Goal: Task Accomplishment & Management: Complete application form

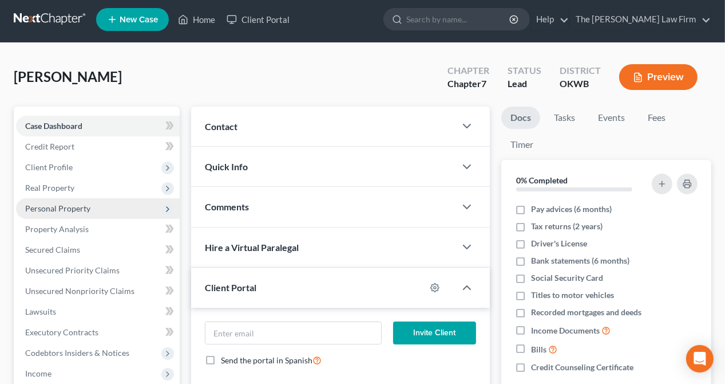
scroll to position [57, 0]
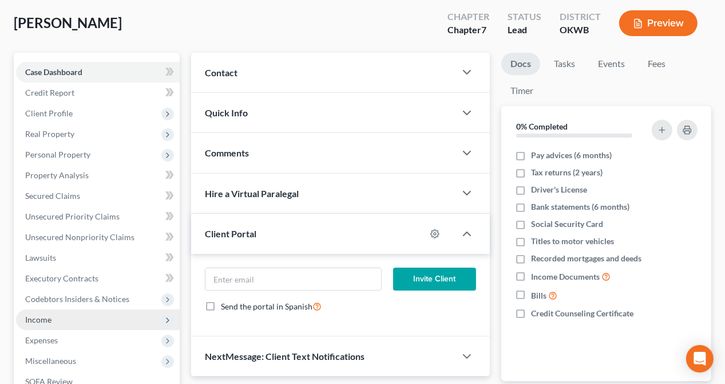
click at [36, 316] on span "Income" at bounding box center [38, 319] width 26 height 10
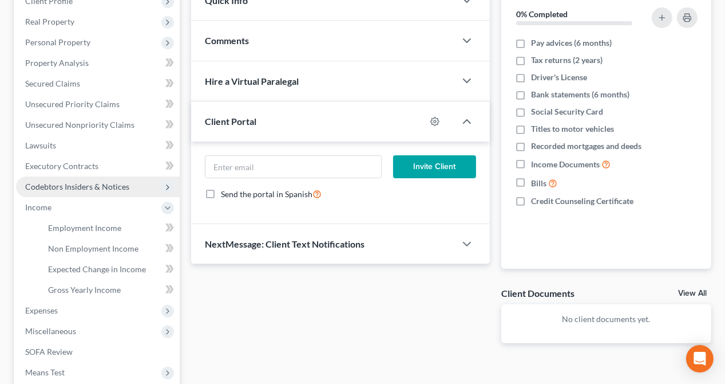
scroll to position [172, 0]
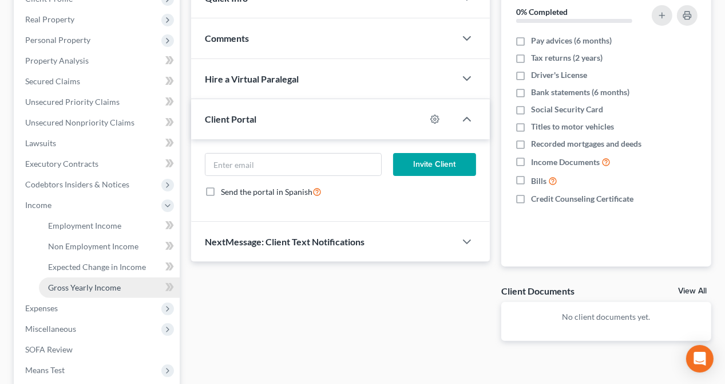
click at [71, 289] on span "Gross Yearly Income" at bounding box center [84, 287] width 73 height 10
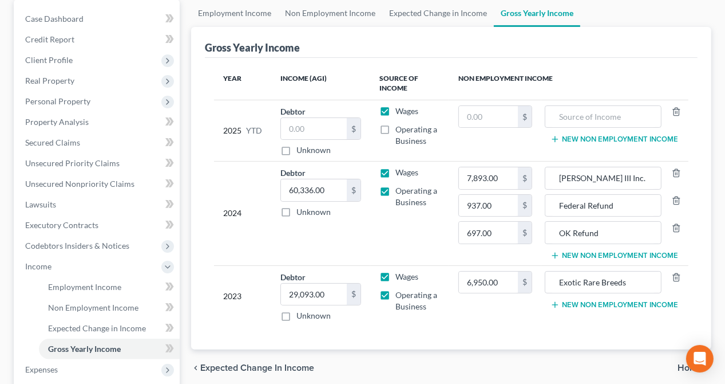
scroll to position [115, 0]
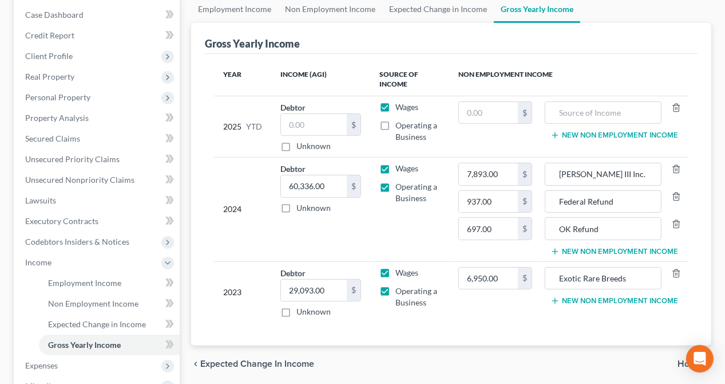
click at [596, 250] on button "New Non Employment Income" at bounding box center [615, 251] width 128 height 9
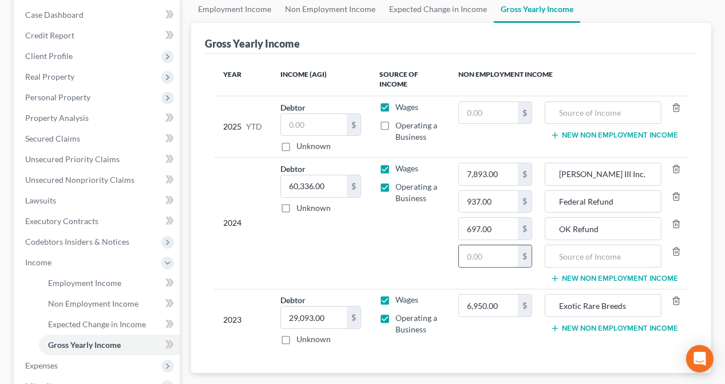
click at [490, 252] on input "text" at bounding box center [488, 256] width 59 height 22
type input "108"
click at [566, 253] on input "text" at bounding box center [603, 256] width 104 height 22
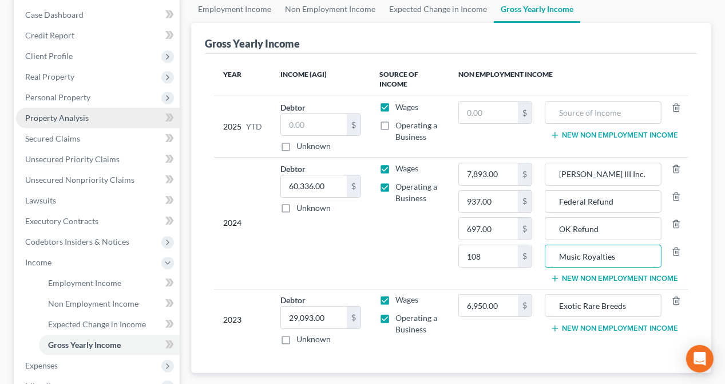
type input "Music Royalties"
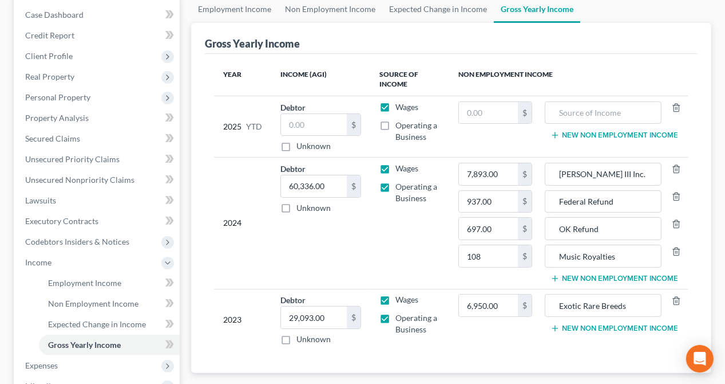
click at [396, 125] on label "Operating a Business" at bounding box center [418, 131] width 45 height 23
click at [400, 125] on input "Operating a Business" at bounding box center [403, 123] width 7 height 7
checkbox input "true"
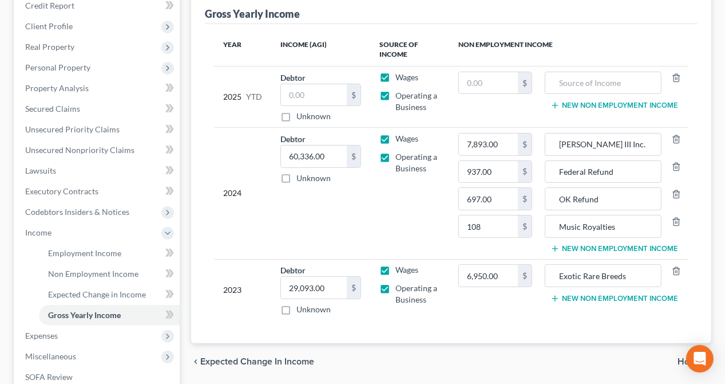
scroll to position [172, 0]
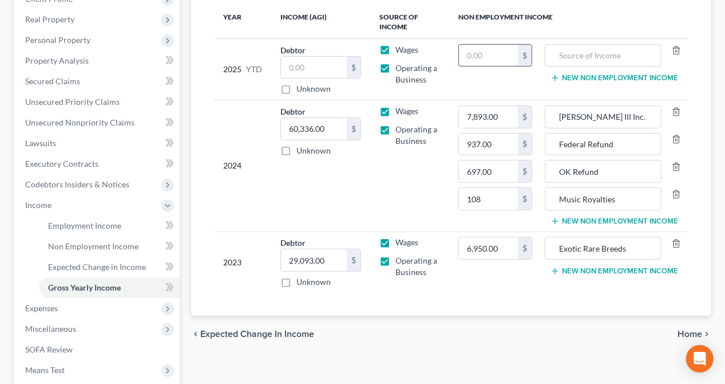
click at [498, 56] on input "text" at bounding box center [488, 56] width 59 height 22
type input "937"
type input "Federal tax refund"
click at [568, 77] on button "New Non Employment Income" at bounding box center [615, 77] width 128 height 9
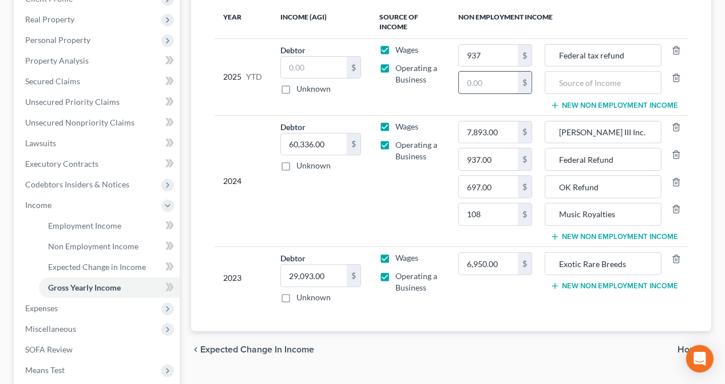
click at [506, 81] on input "text" at bounding box center [488, 83] width 59 height 22
type input "697"
type input "S"
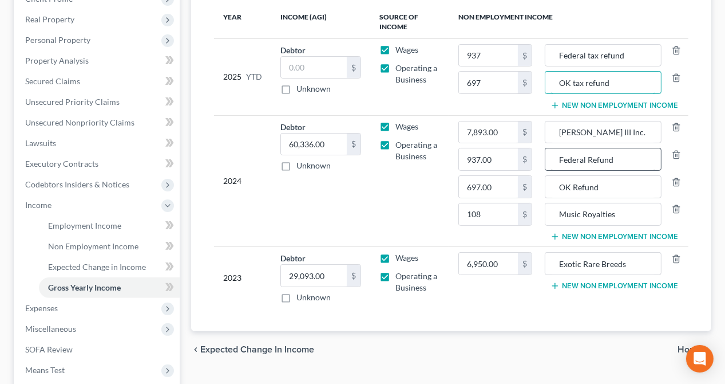
type input "OK tax refund"
click at [589, 158] on input "Federal Refund" at bounding box center [603, 159] width 104 height 22
type input "Federal tax refund"
drag, startPoint x: 575, startPoint y: 186, endPoint x: 584, endPoint y: 180, distance: 10.3
click at [575, 185] on input "OK Refund" at bounding box center [603, 187] width 104 height 22
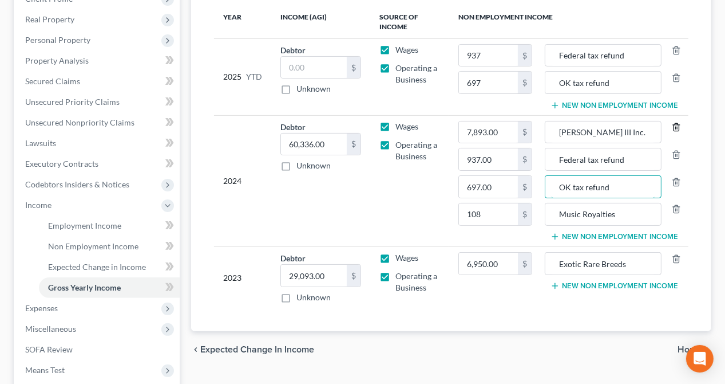
type input "OK tax refund"
click at [677, 123] on icon "button" at bounding box center [676, 127] width 9 height 9
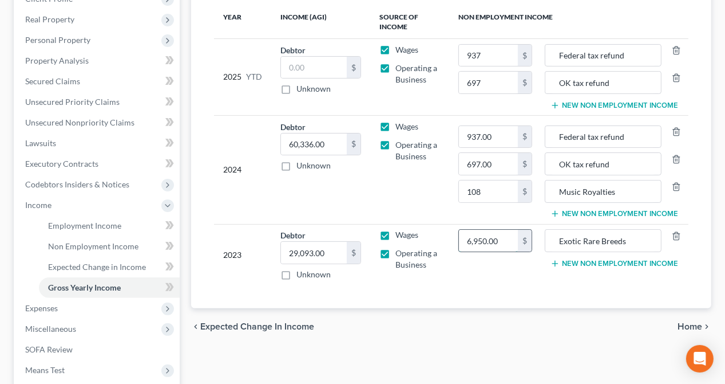
click at [504, 236] on input "6,950.00" at bounding box center [488, 241] width 59 height 22
click at [482, 242] on input "6,950.00" at bounding box center [488, 241] width 59 height 22
click at [479, 243] on input "6,950.00" at bounding box center [488, 241] width 59 height 22
type input "6,977.00"
click at [519, 274] on td "6,977.00 $" at bounding box center [495, 254] width 92 height 61
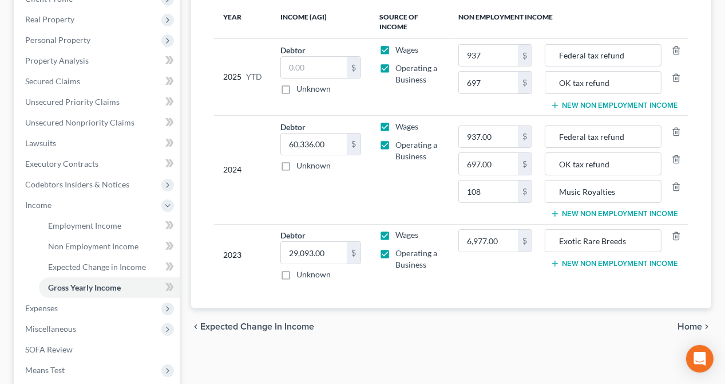
click at [396, 143] on label "Operating a Business" at bounding box center [418, 150] width 45 height 23
click at [400, 143] on input "Operating a Business" at bounding box center [403, 142] width 7 height 7
click at [396, 144] on label "Operating a Business" at bounding box center [418, 150] width 45 height 23
click at [400, 144] on input "Operating a Business" at bounding box center [403, 142] width 7 height 7
checkbox input "true"
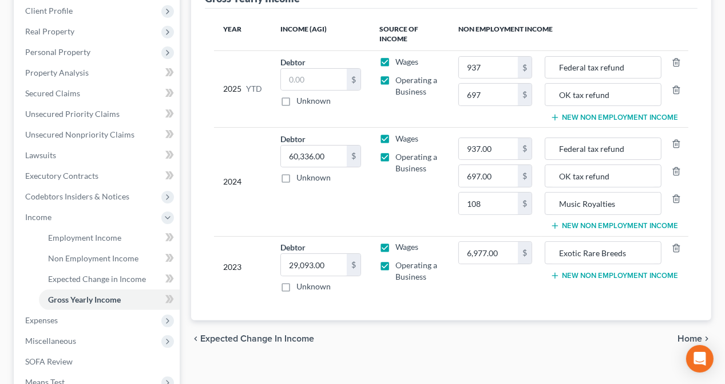
scroll to position [115, 0]
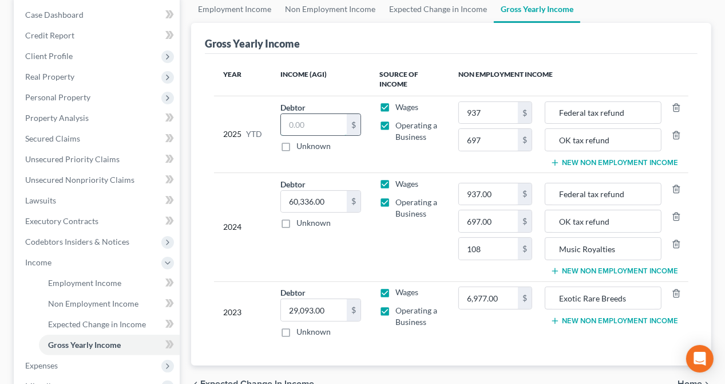
click at [324, 121] on input "text" at bounding box center [314, 125] width 66 height 22
type input "29,792.13"
click at [381, 163] on td "Wages Operating a Business" at bounding box center [409, 134] width 79 height 77
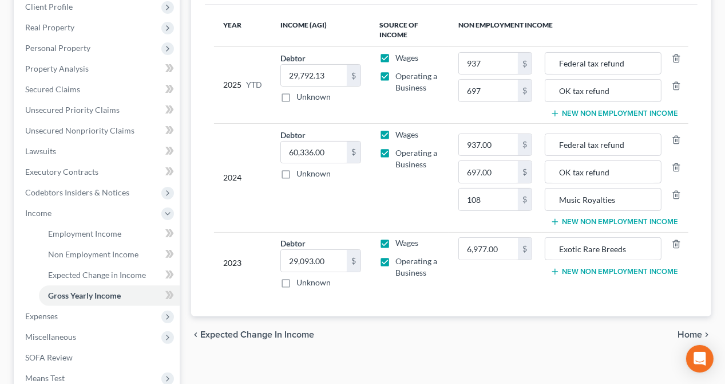
scroll to position [229, 0]
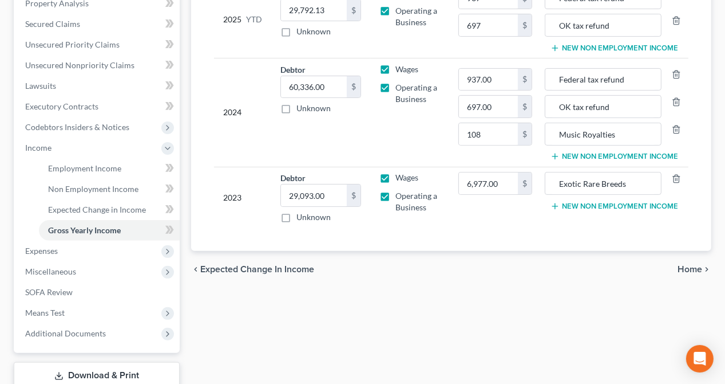
click at [696, 268] on span "Home" at bounding box center [690, 269] width 25 height 9
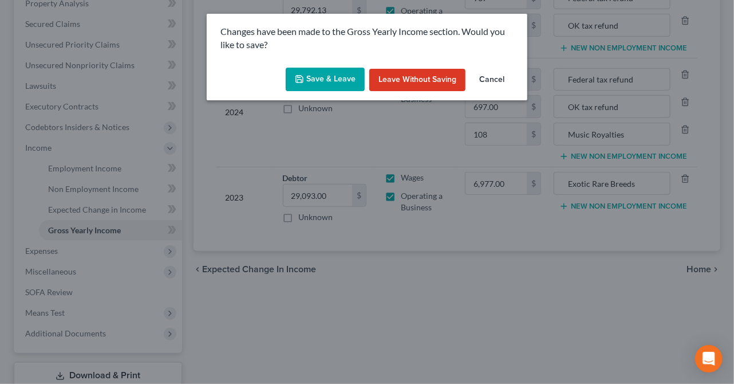
click at [322, 81] on button "Save & Leave" at bounding box center [325, 80] width 79 height 24
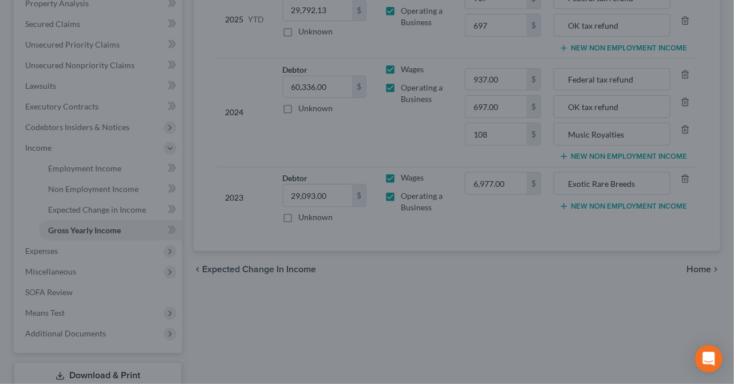
type input "697.00"
type input "OK tax refund"
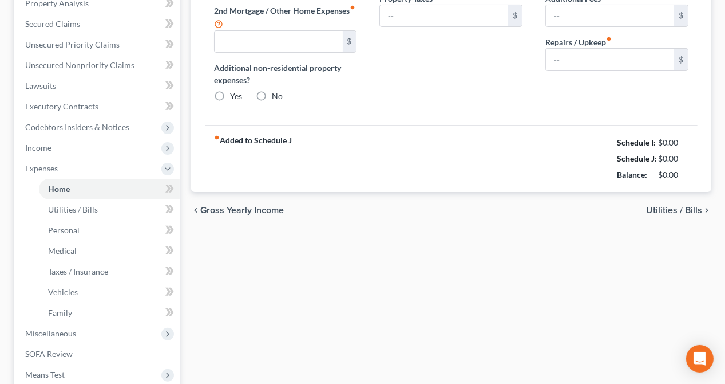
type input "705.00"
type input "0.00"
radio input "true"
type input "169.16"
type input "59.00"
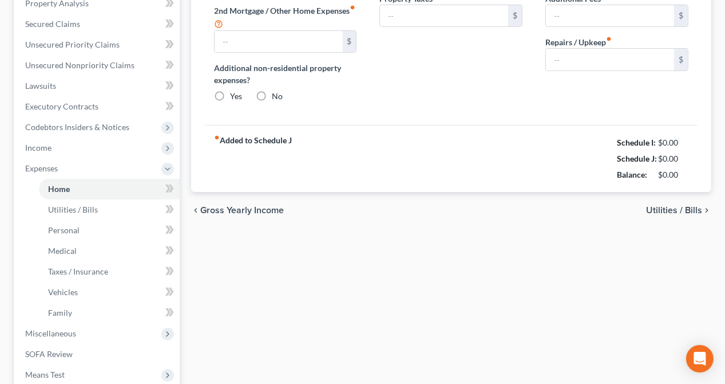
type input "0.00"
type input "50.00"
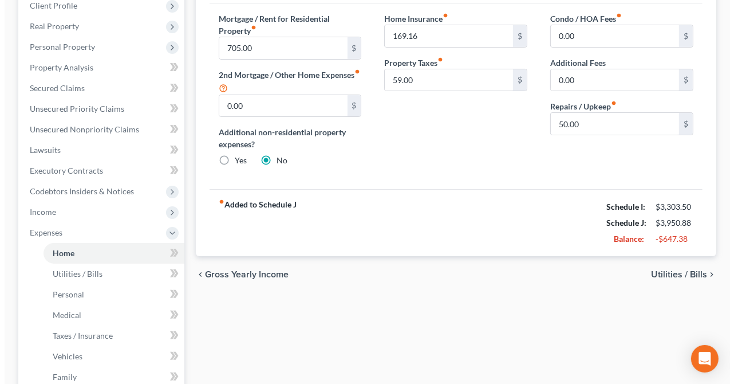
scroll to position [82, 0]
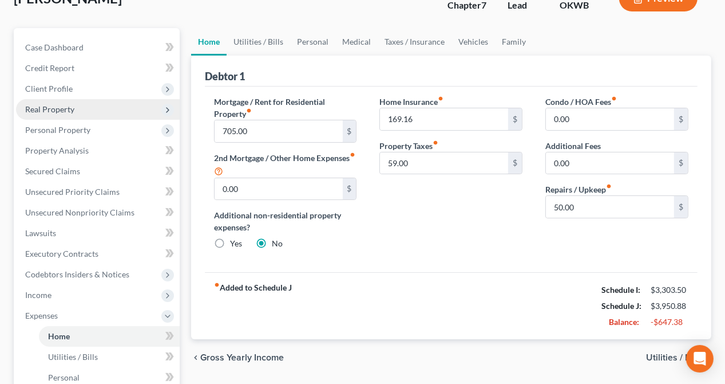
drag, startPoint x: 45, startPoint y: 106, endPoint x: 80, endPoint y: 109, distance: 35.0
click at [45, 106] on span "Real Property" at bounding box center [49, 109] width 49 height 10
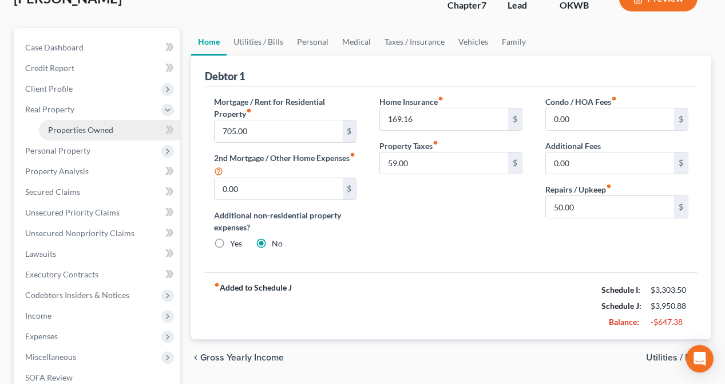
click at [77, 125] on span "Properties Owned" at bounding box center [80, 130] width 65 height 10
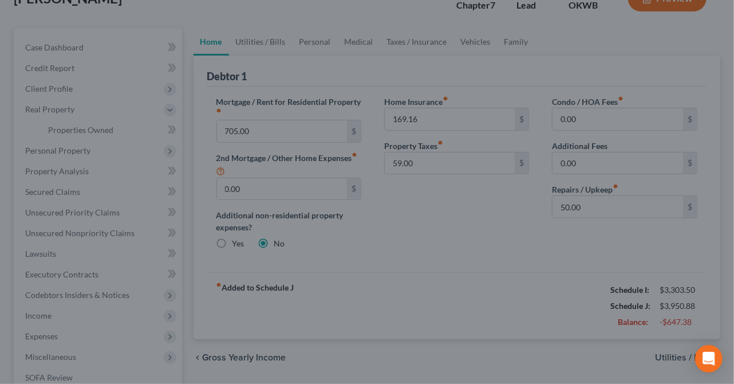
click at [74, 131] on div at bounding box center [367, 192] width 734 height 384
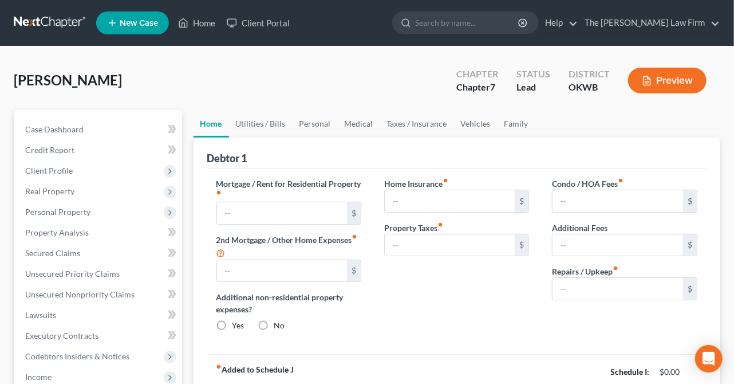
type input "705.00"
type input "0.00"
radio input "true"
type input "169.16"
type input "59.00"
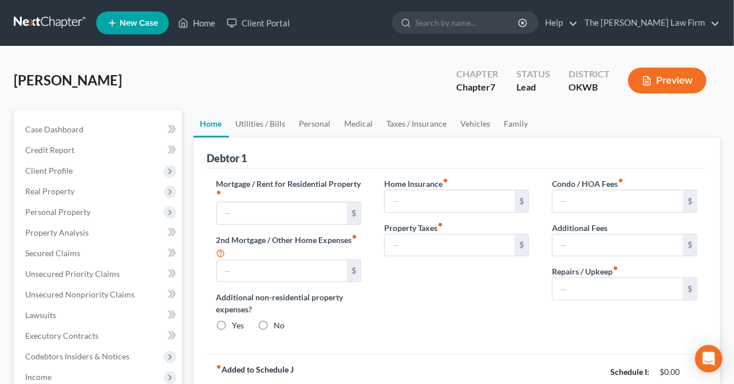
type input "0.00"
type input "50.00"
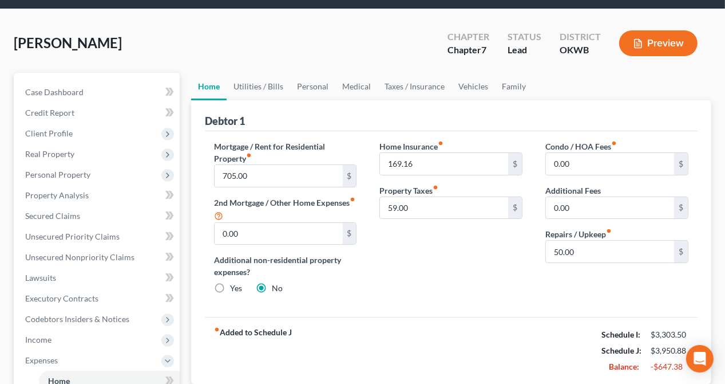
scroll to position [57, 0]
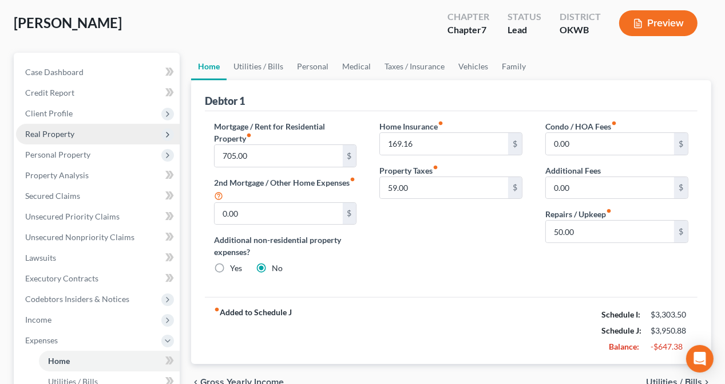
click at [46, 125] on span "Real Property" at bounding box center [98, 134] width 164 height 21
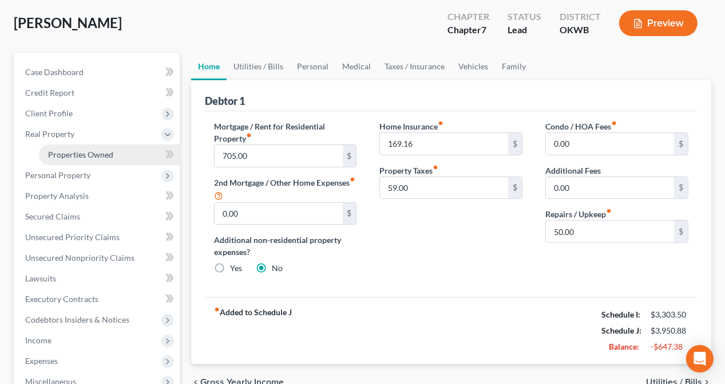
click at [61, 151] on span "Properties Owned" at bounding box center [80, 154] width 65 height 10
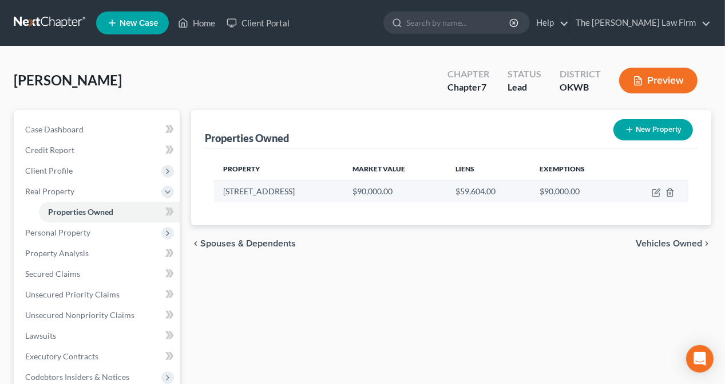
drag, startPoint x: 316, startPoint y: 188, endPoint x: 222, endPoint y: 196, distance: 93.6
click at [222, 196] on td "[STREET_ADDRESS]" at bounding box center [279, 191] width 130 height 22
drag, startPoint x: 222, startPoint y: 196, endPoint x: 239, endPoint y: 190, distance: 17.8
click at [656, 190] on icon "button" at bounding box center [656, 192] width 9 height 9
select select "37"
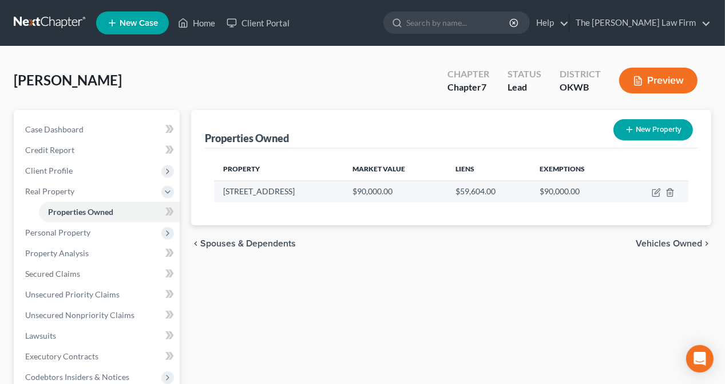
select select "0"
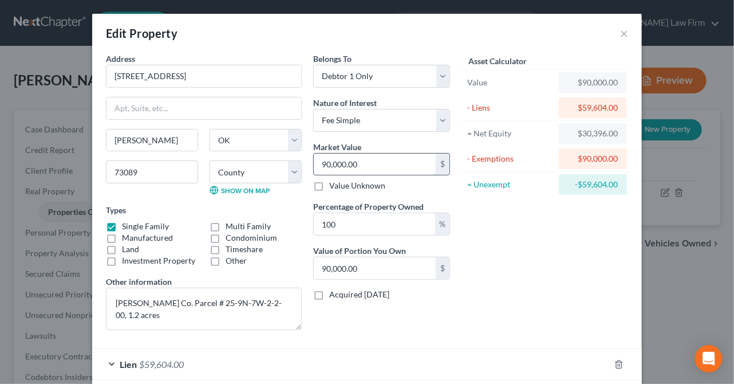
type input "1"
type input "1.00"
type input "14"
type input "14.00"
type input "147"
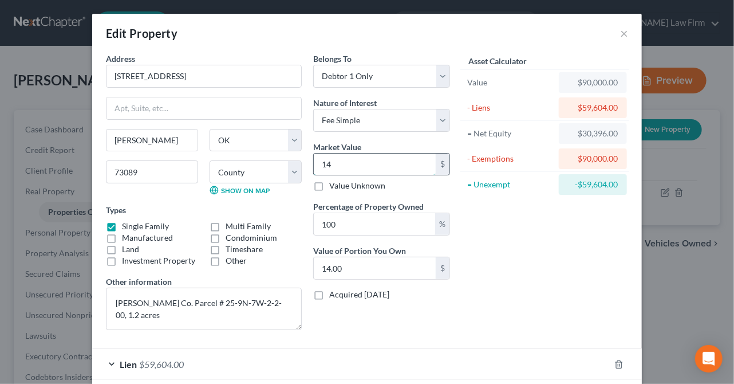
type input "147.00"
type input "1470"
type input "1,470.00"
type input "1,4700"
type input "14,700.00"
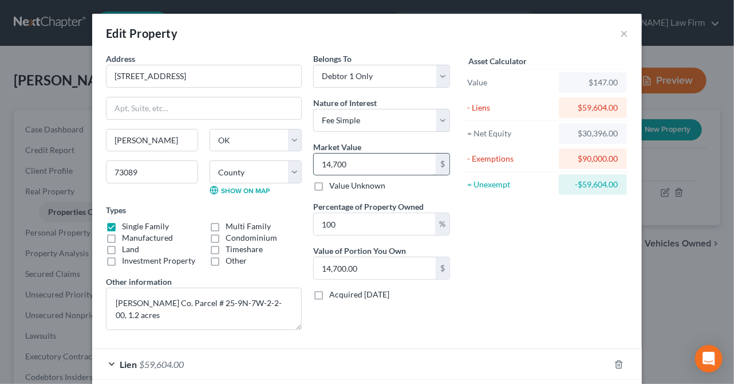
type input "14,7000"
type input "147,000.00"
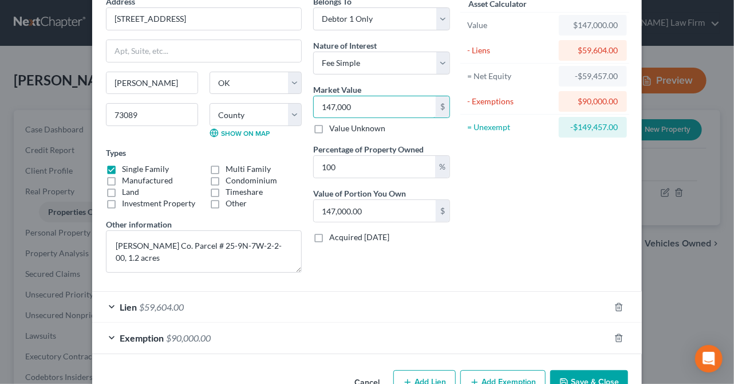
scroll to position [88, 0]
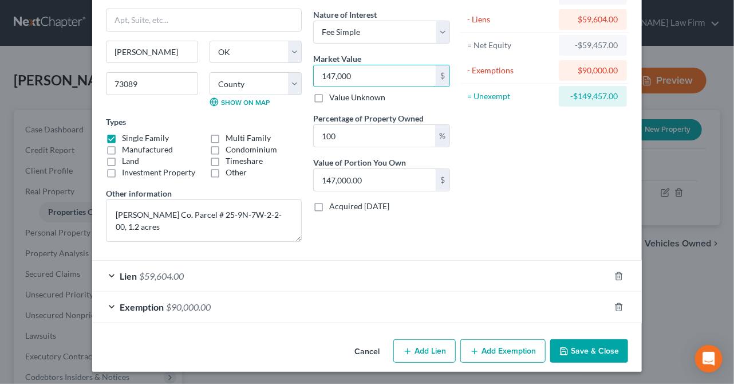
type input "147,000"
click at [508, 349] on button "Add Exemption" at bounding box center [502, 351] width 85 height 24
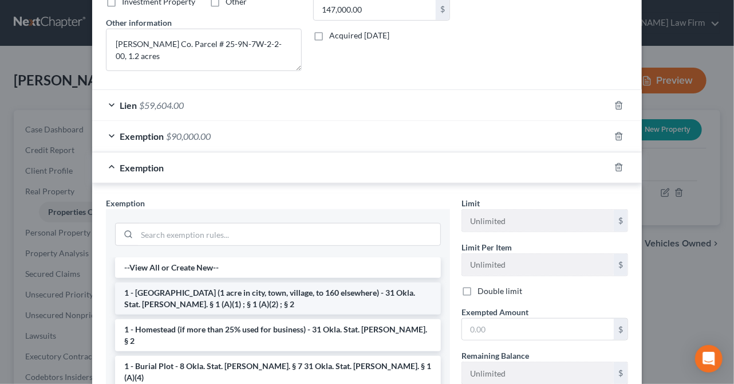
scroll to position [260, 0]
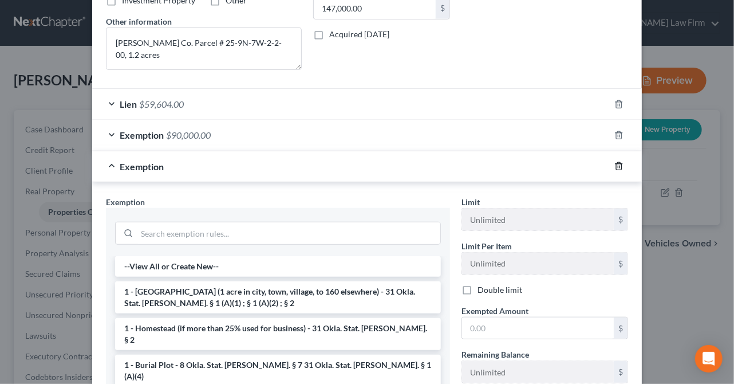
click at [616, 163] on icon "button" at bounding box center [618, 166] width 5 height 7
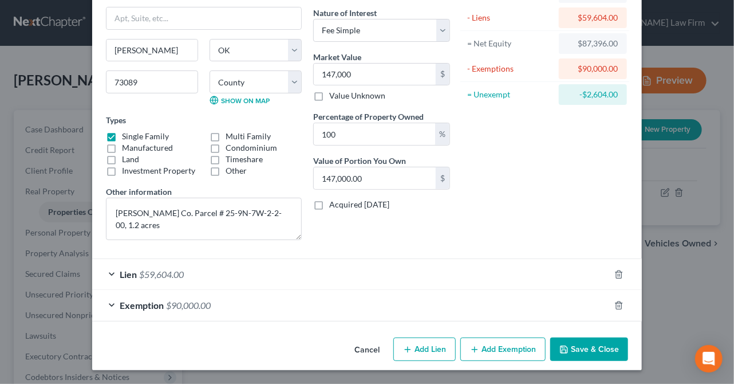
scroll to position [88, 0]
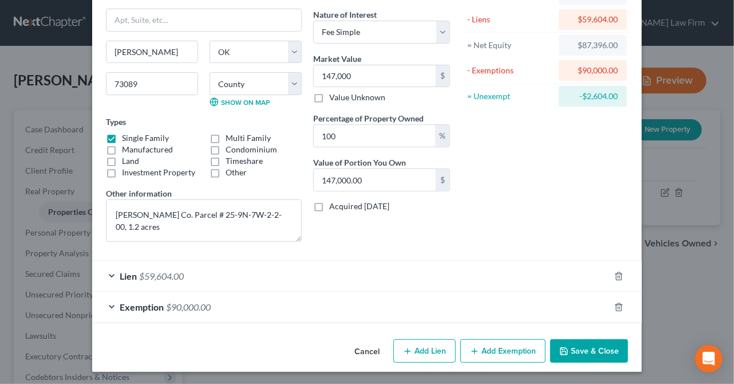
click at [114, 308] on div "Exemption $90,000.00" at bounding box center [351, 306] width 518 height 30
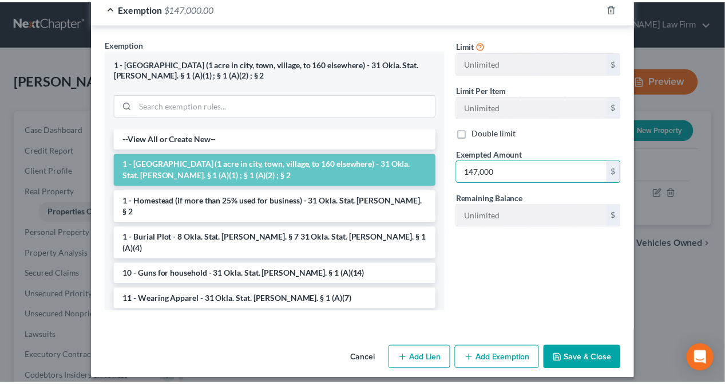
scroll to position [394, 0]
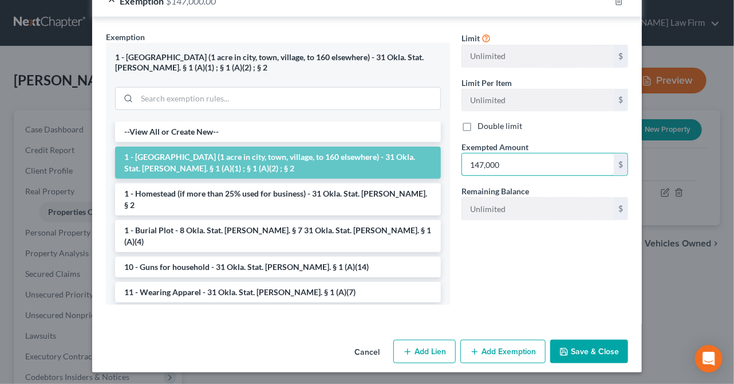
type input "147,000"
click at [583, 343] on button "Save & Close" at bounding box center [589, 352] width 78 height 24
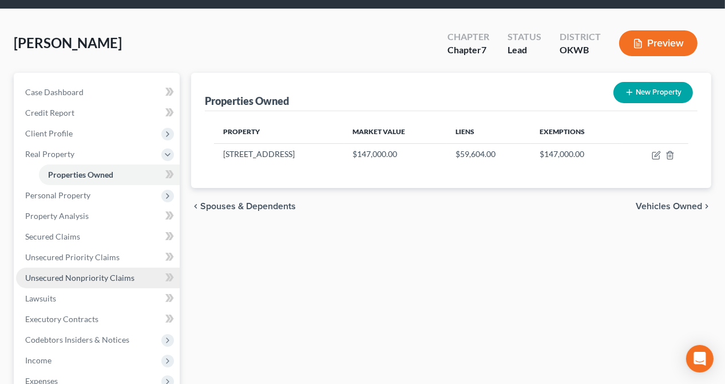
scroll to position [57, 0]
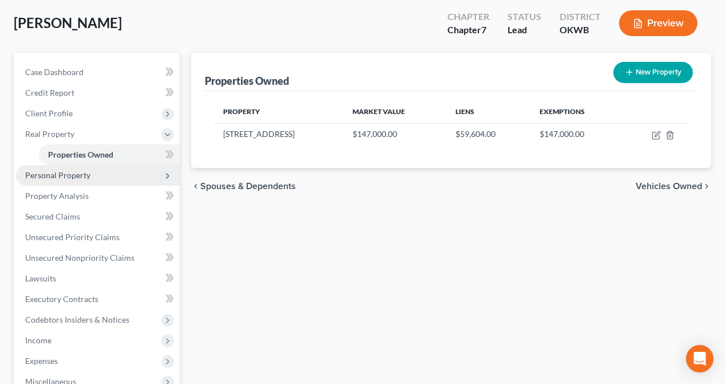
click at [41, 175] on span "Personal Property" at bounding box center [57, 175] width 65 height 10
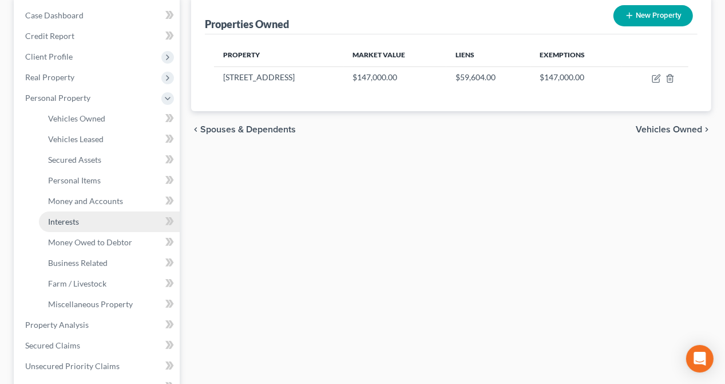
scroll to position [115, 0]
click at [62, 222] on span "Interests" at bounding box center [63, 221] width 31 height 10
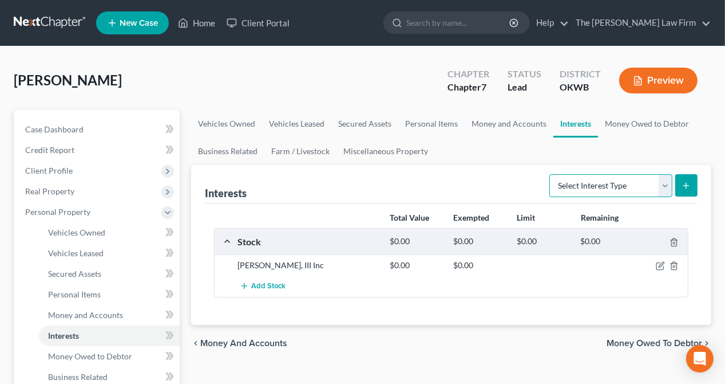
click at [670, 184] on select "Select Interest Type 401K Annuity Bond Education IRA Government Bond Government…" at bounding box center [611, 185] width 123 height 23
select select "401k"
click at [551, 174] on select "Select Interest Type 401K Annuity Bond Education IRA Government Bond Government…" at bounding box center [611, 185] width 123 height 23
click at [694, 184] on button "submit" at bounding box center [687, 185] width 22 height 22
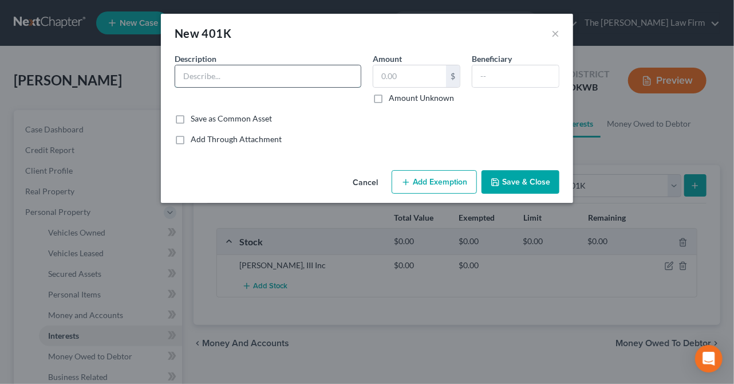
click at [235, 70] on input "text" at bounding box center [268, 76] width 186 height 22
type input "Cimarron Trailers 401k"
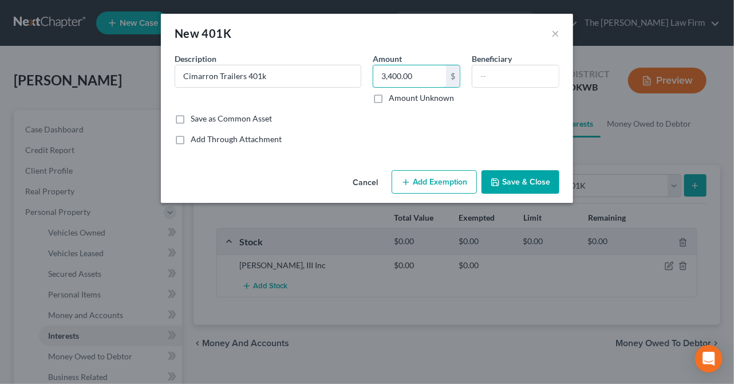
type input "3,400.00"
click at [416, 182] on button "Add Exemption" at bounding box center [434, 182] width 85 height 24
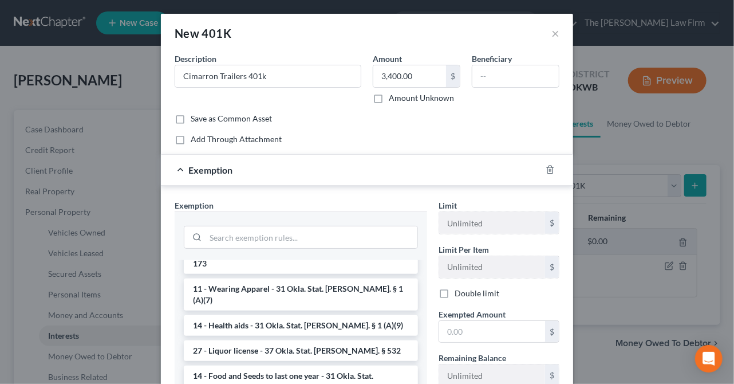
scroll to position [1260, 0]
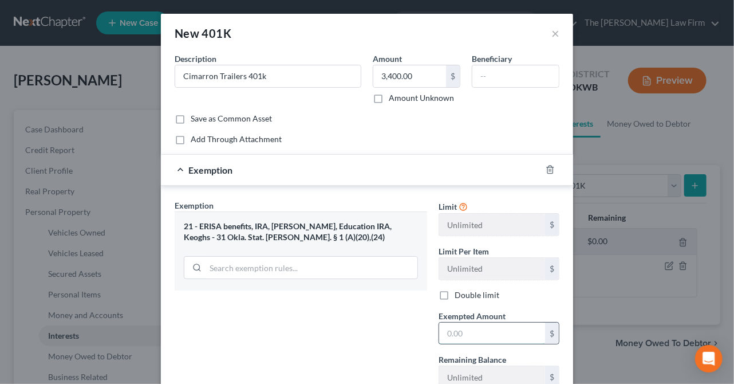
click at [467, 331] on input "text" at bounding box center [492, 333] width 106 height 22
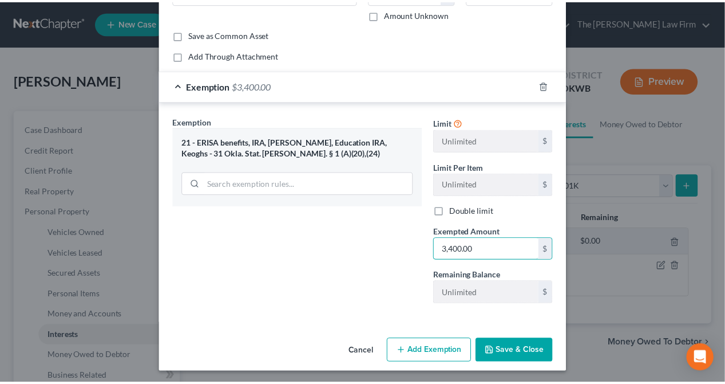
scroll to position [85, 0]
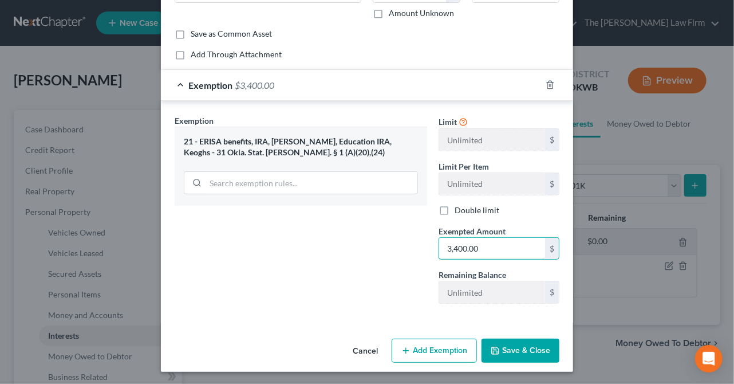
type input "3,400.00"
click at [526, 351] on button "Save & Close" at bounding box center [521, 350] width 78 height 24
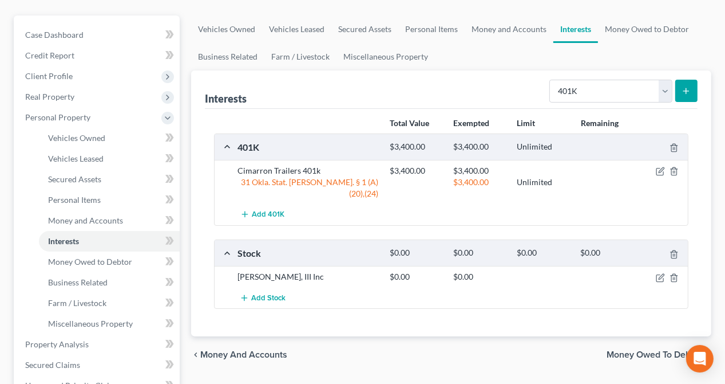
scroll to position [115, 0]
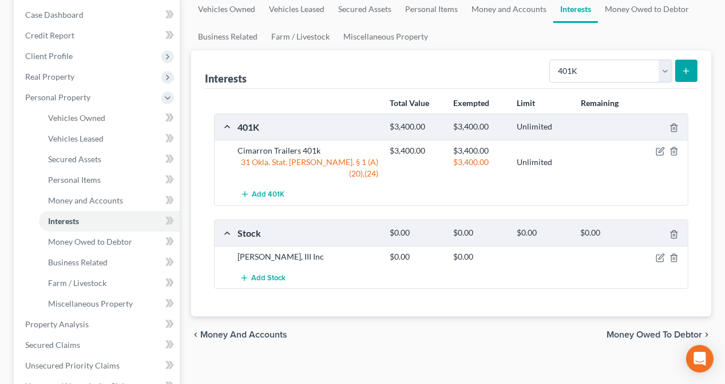
click at [687, 65] on button "submit" at bounding box center [687, 71] width 22 height 22
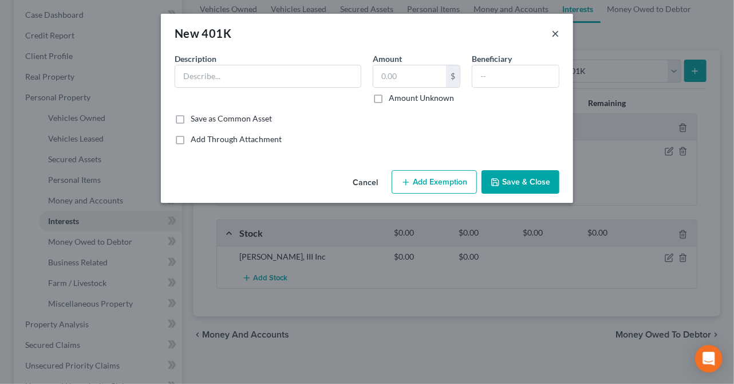
drag, startPoint x: 553, startPoint y: 30, endPoint x: 666, endPoint y: 28, distance: 112.8
click at [554, 30] on button "×" at bounding box center [555, 33] width 8 height 14
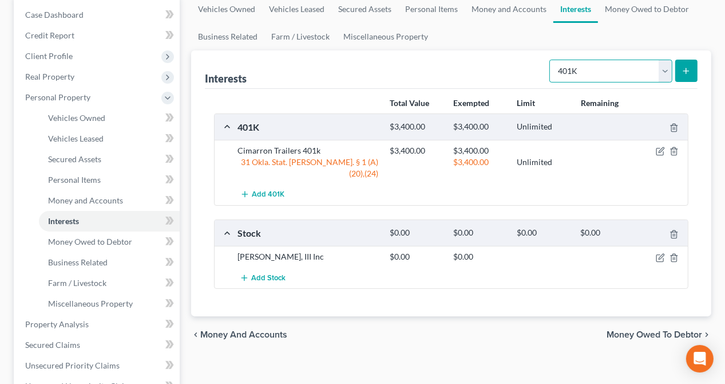
click at [667, 68] on select "Select Interest Type 401K Annuity Bond Education IRA Government Bond Government…" at bounding box center [611, 71] width 123 height 23
click at [467, 354] on div "Vehicles Owned Vehicles Leased Secured Assets Personal Items Money and Accounts…" at bounding box center [452, 325] width 532 height 661
click at [664, 71] on select "Select Interest Type 401K Annuity Bond Education IRA Government Bond Government…" at bounding box center [611, 71] width 123 height 23
select select "unincorporated_business"
click at [551, 60] on select "Select Interest Type 401K Annuity Bond Education IRA Government Bond Government…" at bounding box center [611, 71] width 123 height 23
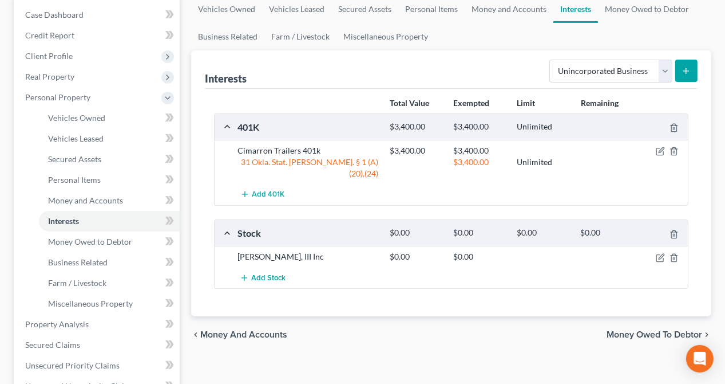
click at [683, 69] on icon "submit" at bounding box center [686, 70] width 9 height 9
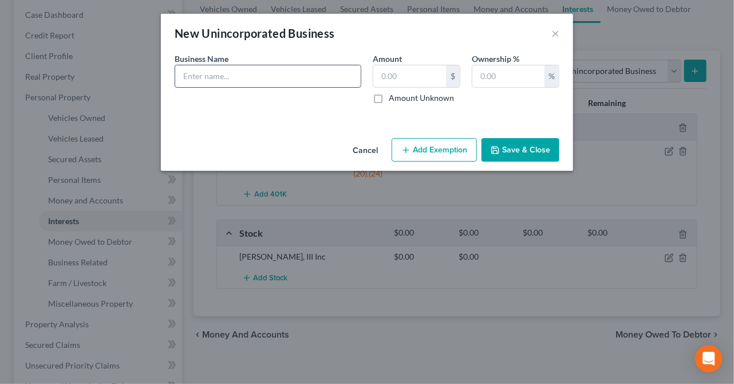
click at [277, 73] on input "text" at bounding box center [268, 76] width 186 height 22
type input "Blue Tsunami (D/B/A)"
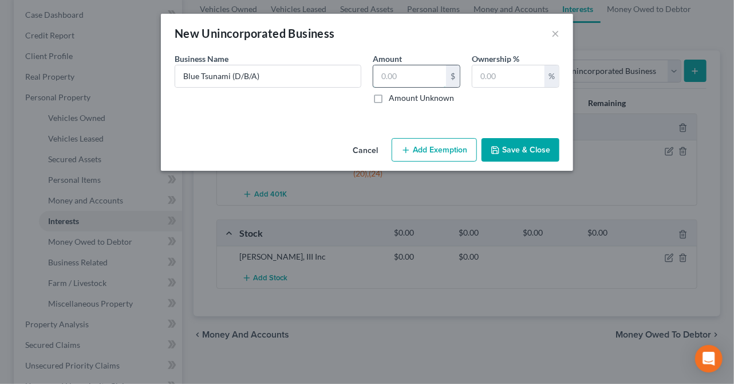
click at [408, 76] on input "text" at bounding box center [409, 76] width 73 height 22
type input "0"
click at [495, 81] on input "text" at bounding box center [508, 76] width 72 height 22
type input "100"
click at [511, 148] on button "Save & Close" at bounding box center [521, 150] width 78 height 24
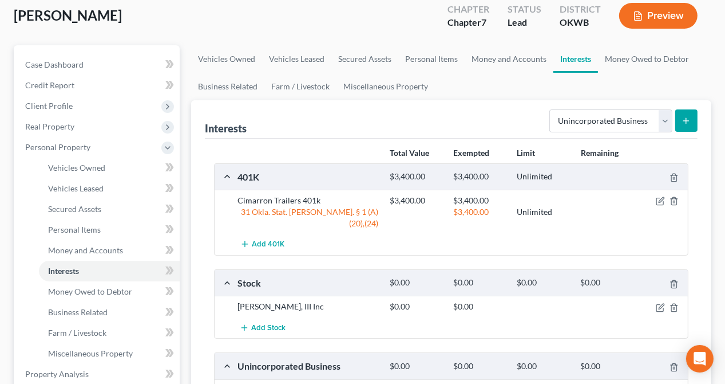
scroll to position [0, 0]
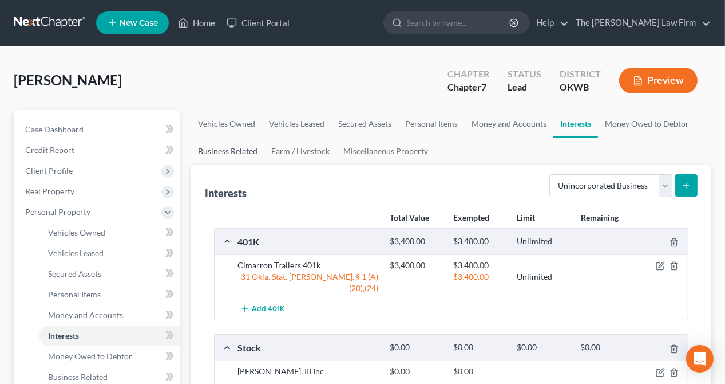
click at [222, 149] on link "Business Related" at bounding box center [227, 150] width 73 height 27
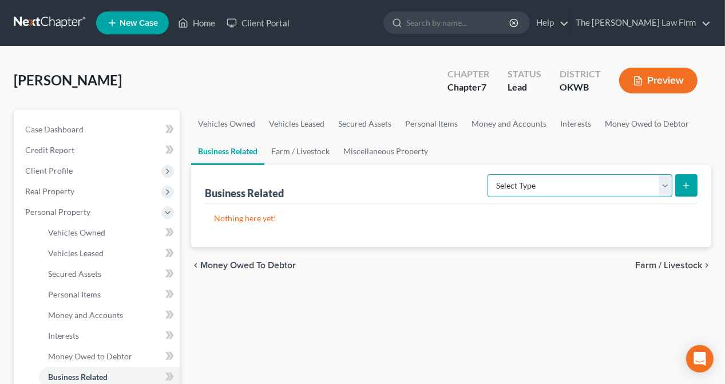
click at [660, 183] on select "Select Type Customer Lists Franchises Inventory Licenses Machinery Office Equip…" at bounding box center [580, 185] width 185 height 23
select select "patent"
click at [489, 174] on select "Select Type Customer Lists Franchises Inventory Licenses Machinery Office Equip…" at bounding box center [580, 185] width 185 height 23
click at [689, 187] on icon "submit" at bounding box center [686, 185] width 9 height 9
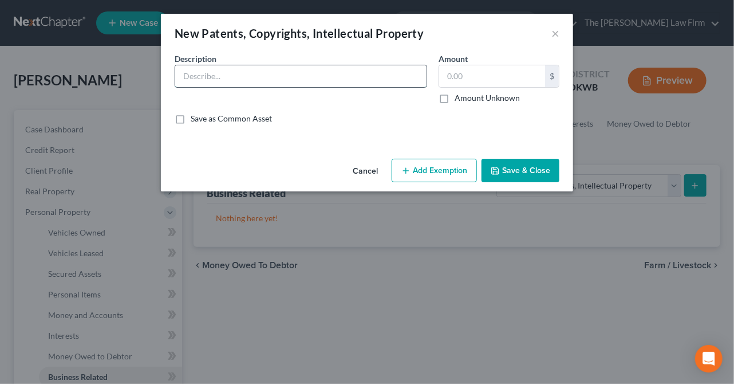
click at [237, 80] on input "text" at bounding box center [300, 76] width 251 height 22
type input "Music Royalties"
click at [486, 84] on input "text" at bounding box center [492, 76] width 106 height 22
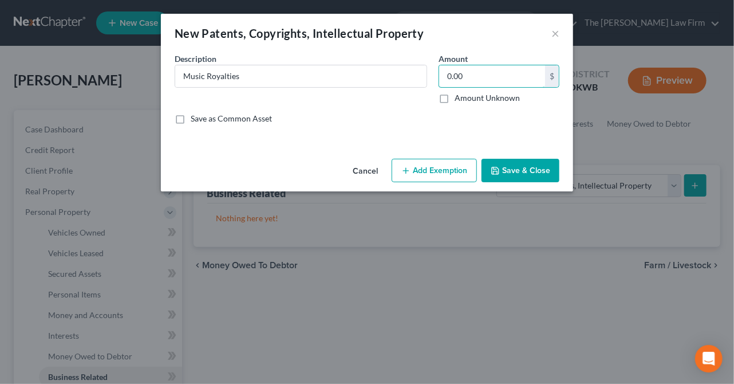
type input "0.00"
click at [455, 97] on label "Amount Unknown" at bounding box center [487, 97] width 65 height 11
click at [459, 97] on input "Amount Unknown" at bounding box center [462, 95] width 7 height 7
checkbox input "true"
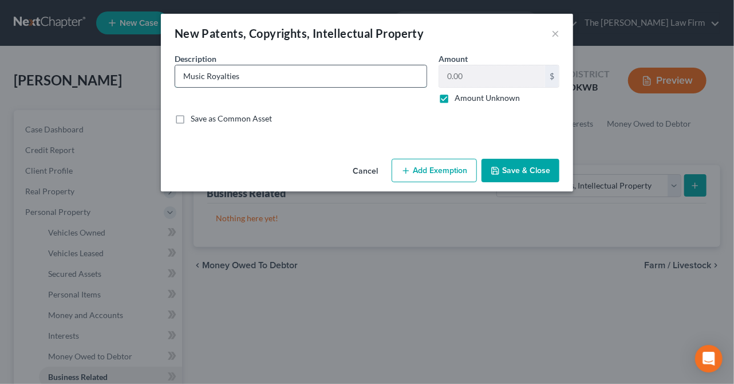
click at [267, 76] on input "Music Royalties" at bounding box center [300, 76] width 251 height 22
type input "Music Royalties"
click at [520, 166] on button "Save & Close" at bounding box center [521, 171] width 78 height 24
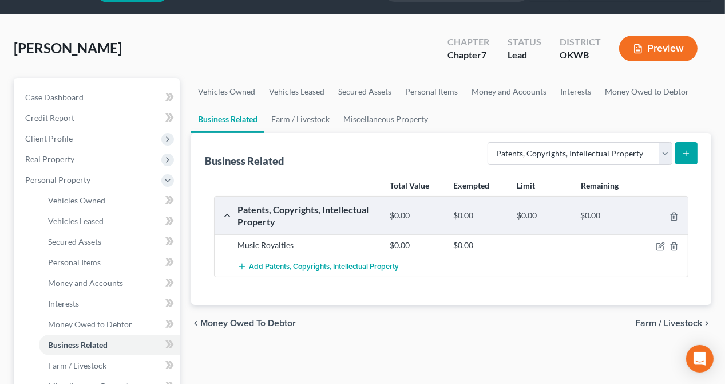
scroll to position [57, 0]
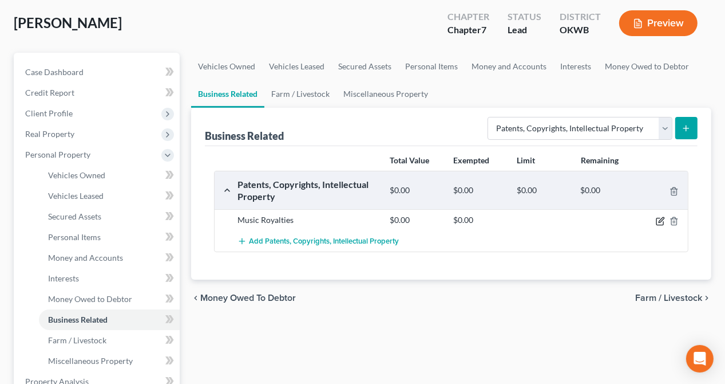
click at [660, 220] on icon "button" at bounding box center [661, 219] width 5 height 5
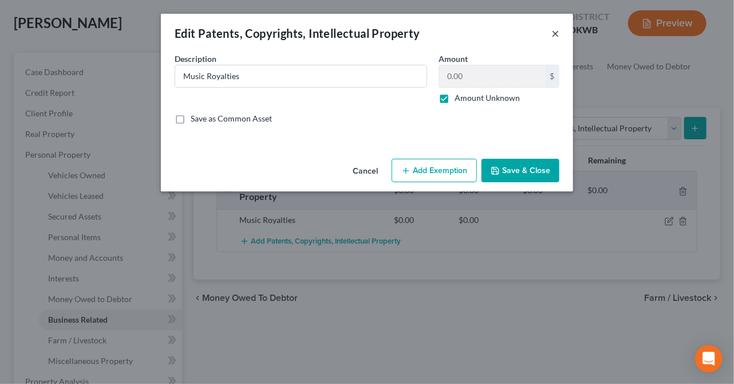
click at [555, 29] on button "×" at bounding box center [555, 33] width 8 height 14
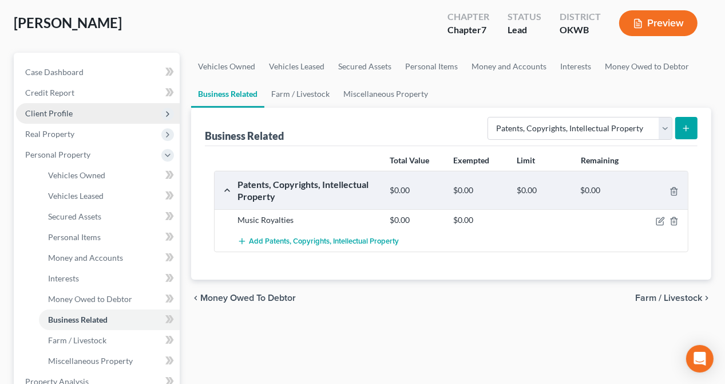
click at [56, 109] on span "Client Profile" at bounding box center [49, 113] width 48 height 10
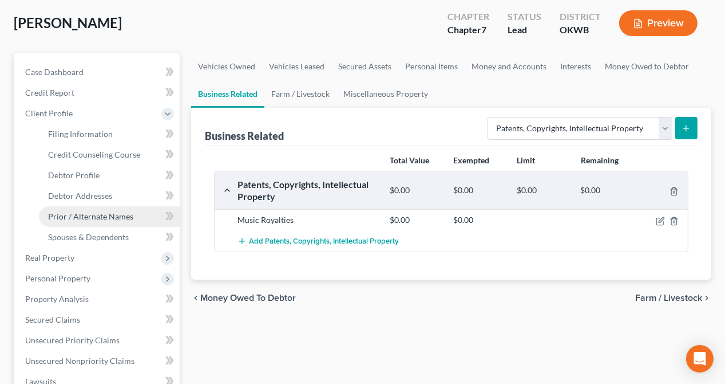
click at [76, 216] on span "Prior / Alternate Names" at bounding box center [90, 216] width 85 height 10
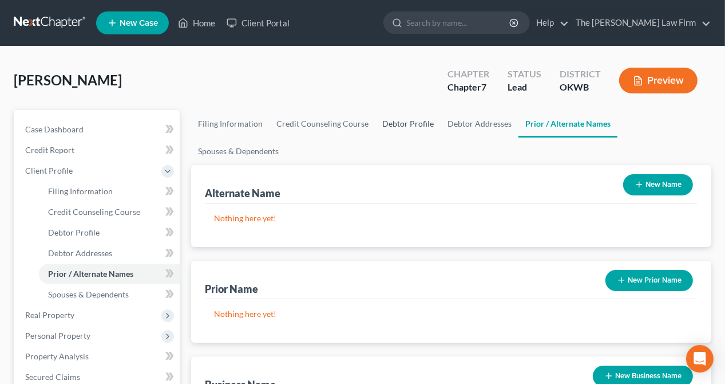
click at [401, 125] on link "Debtor Profile" at bounding box center [408, 123] width 65 height 27
select select "0"
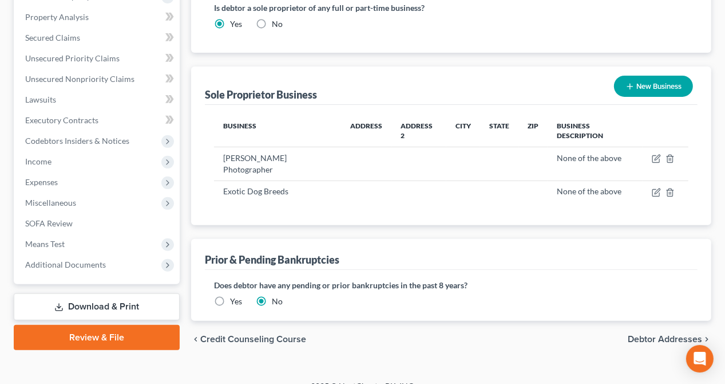
scroll to position [344, 0]
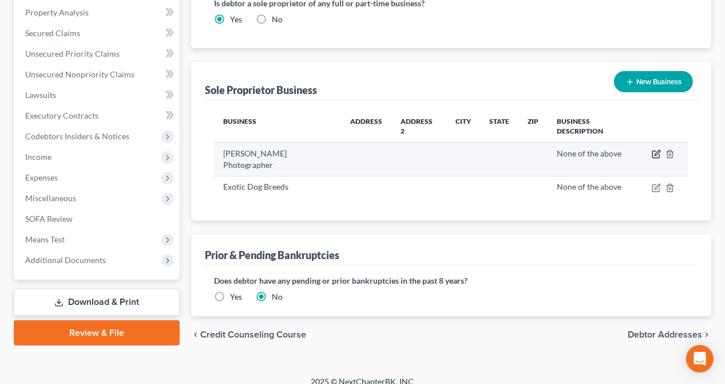
click at [655, 149] on icon "button" at bounding box center [656, 153] width 9 height 9
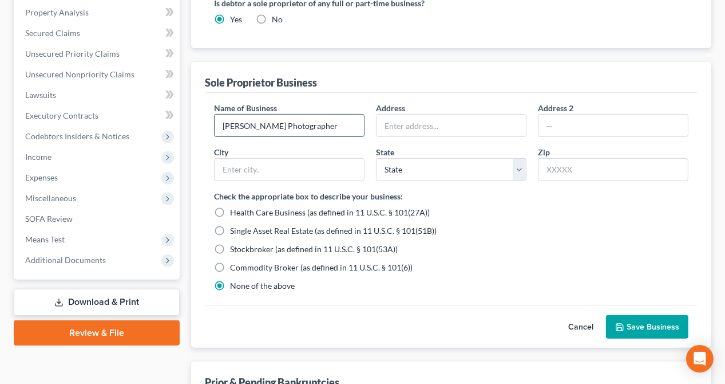
click at [283, 127] on input "[PERSON_NAME] Photographer" at bounding box center [289, 126] width 149 height 22
type input "[PERSON_NAME] d/b/a Blue Tsunami"
click at [644, 323] on button "Save Business" at bounding box center [647, 327] width 82 height 24
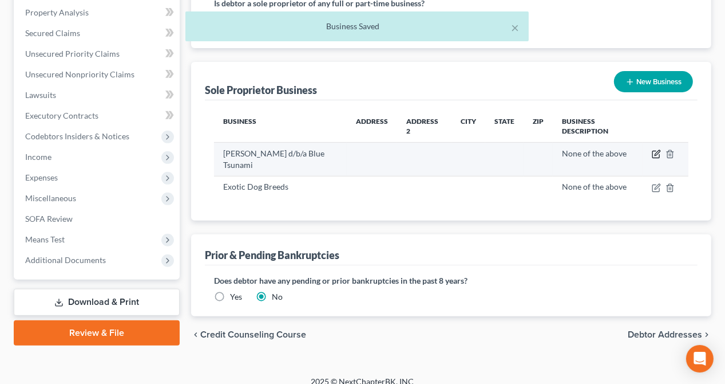
click at [653, 154] on icon "button" at bounding box center [656, 153] width 9 height 9
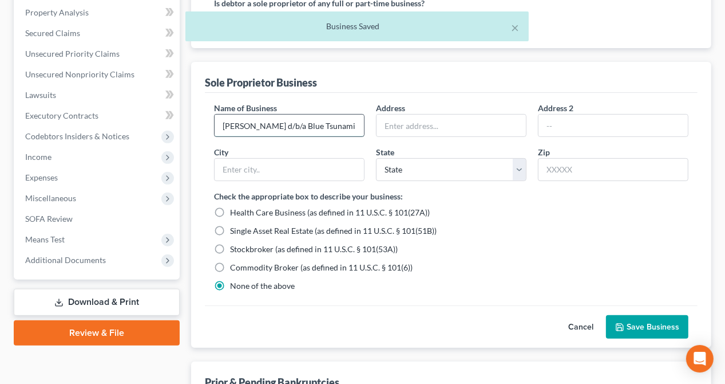
click at [356, 122] on input "[PERSON_NAME] d/b/a Blue Tsunami" at bounding box center [289, 126] width 149 height 22
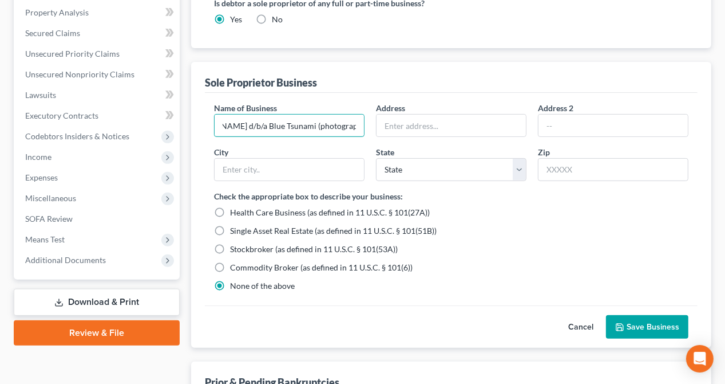
scroll to position [0, 41]
type input "[PERSON_NAME] d/b/a Blue Tsunami (photography)"
click at [623, 324] on icon "button" at bounding box center [620, 326] width 9 height 9
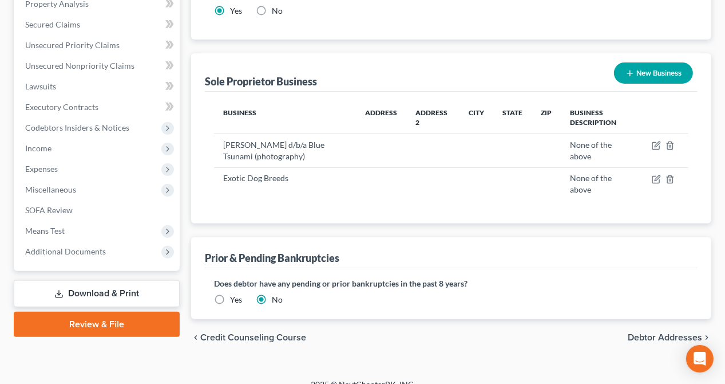
scroll to position [355, 0]
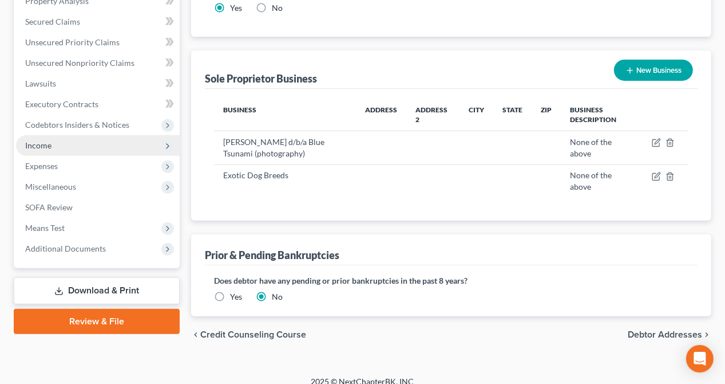
click at [40, 145] on span "Income" at bounding box center [38, 145] width 26 height 10
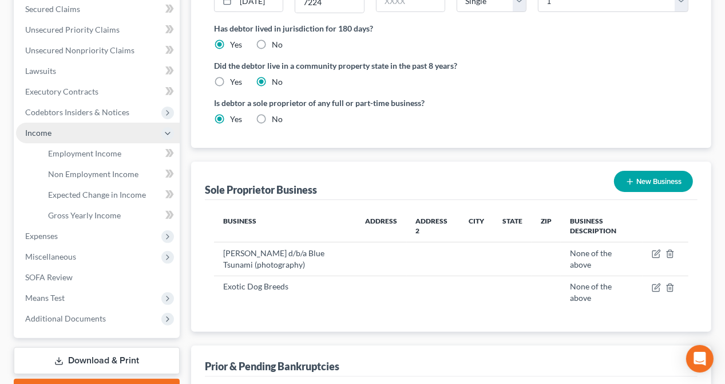
scroll to position [231, 0]
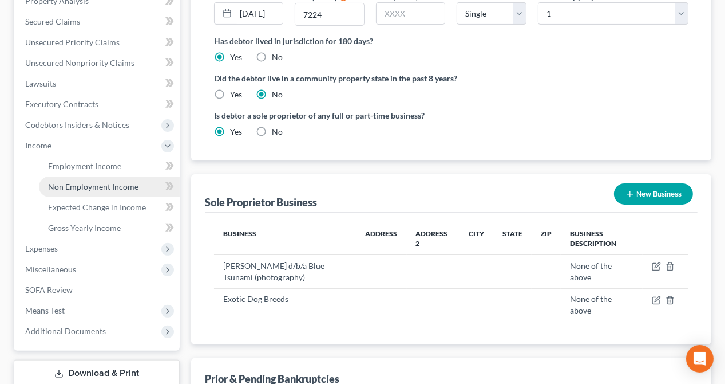
click at [81, 182] on span "Non Employment Income" at bounding box center [93, 187] width 90 height 10
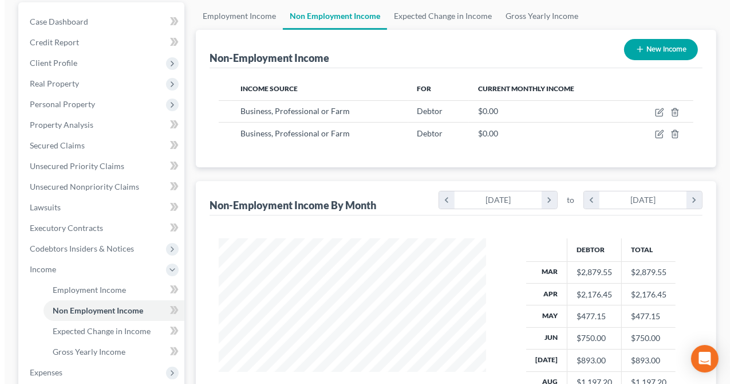
scroll to position [115, 0]
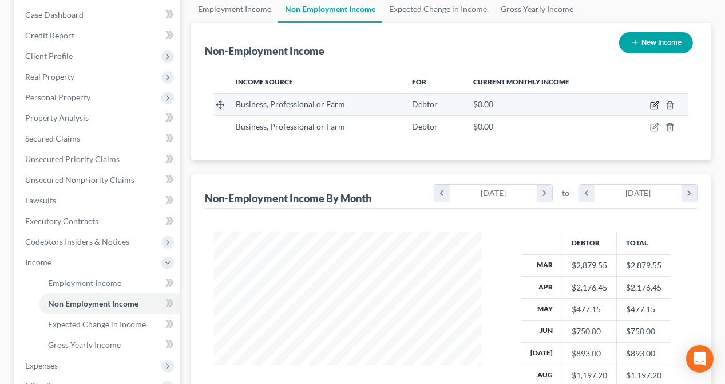
click at [658, 104] on icon "button" at bounding box center [654, 105] width 9 height 9
select select "10"
select select "0"
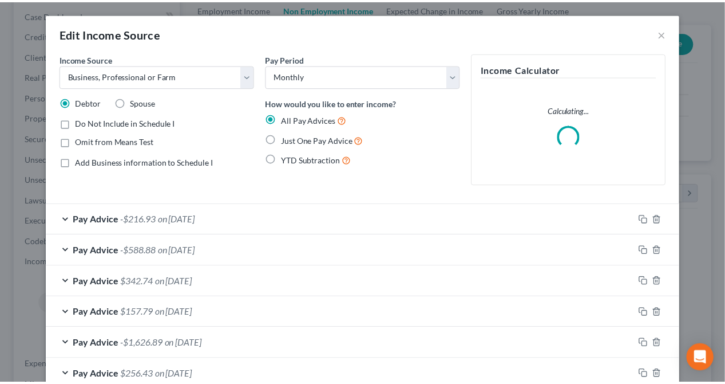
scroll to position [204, 294]
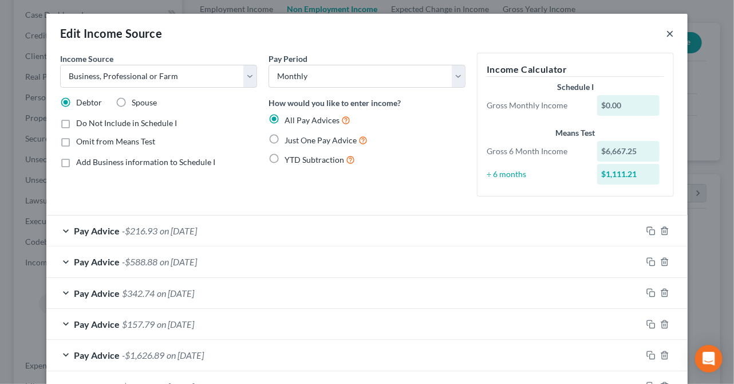
click at [666, 33] on button "×" at bounding box center [670, 33] width 8 height 14
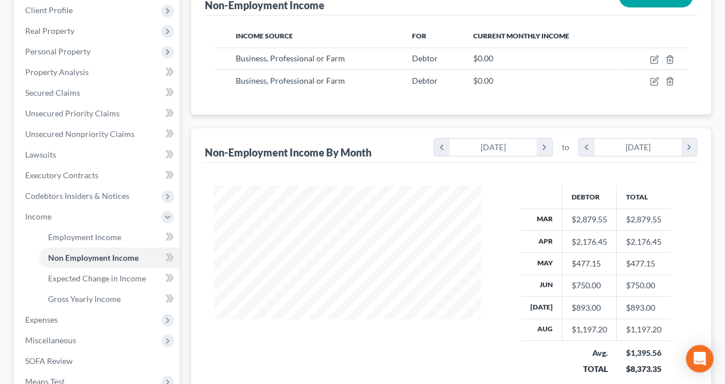
scroll to position [229, 0]
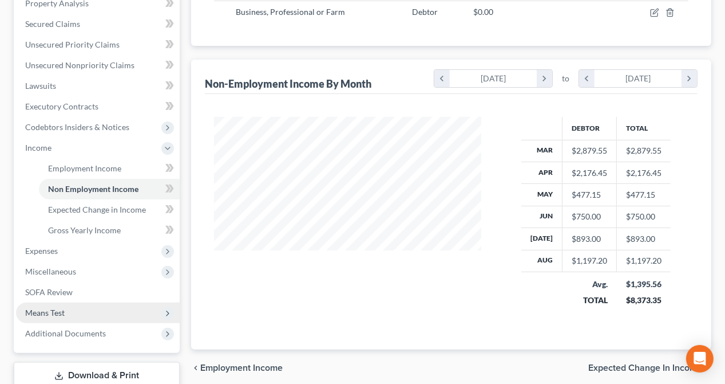
click at [42, 311] on span "Means Test" at bounding box center [45, 312] width 40 height 10
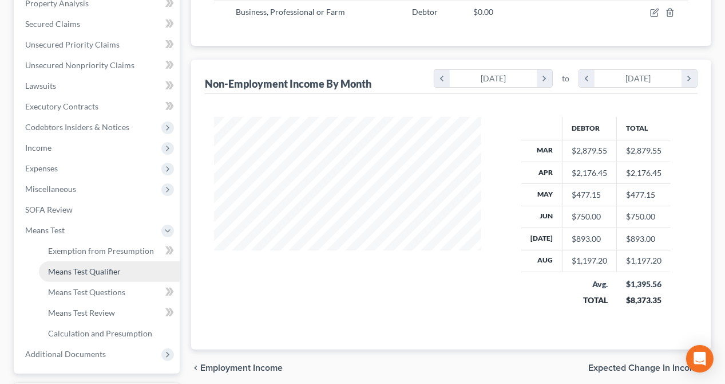
click at [72, 266] on span "Means Test Qualifier" at bounding box center [84, 271] width 73 height 10
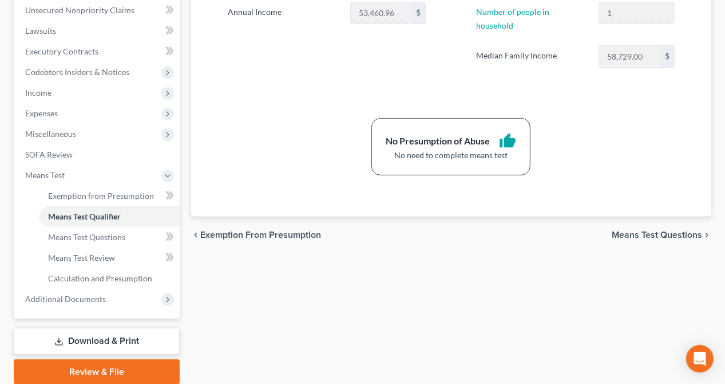
scroll to position [286, 0]
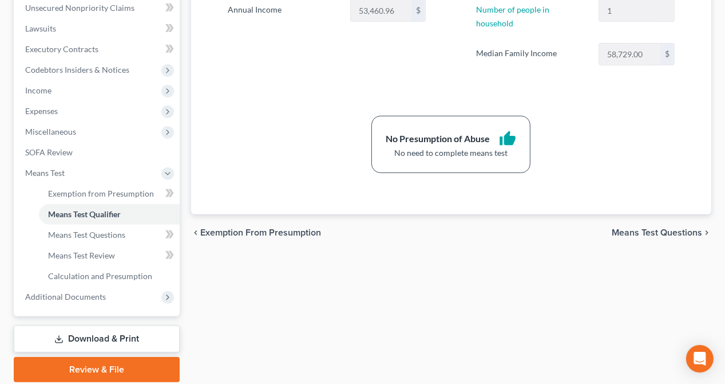
click at [76, 336] on link "Download & Print" at bounding box center [97, 338] width 166 height 27
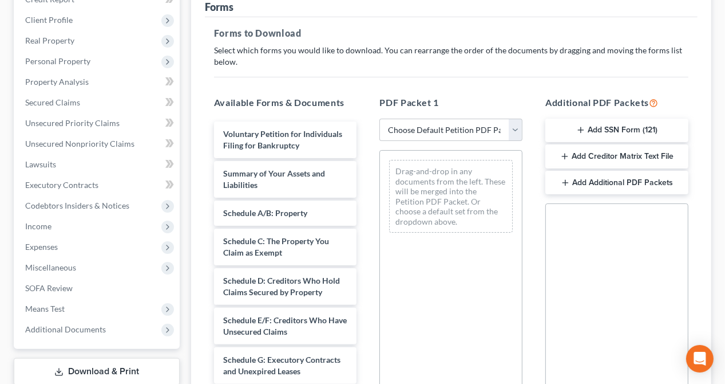
scroll to position [172, 0]
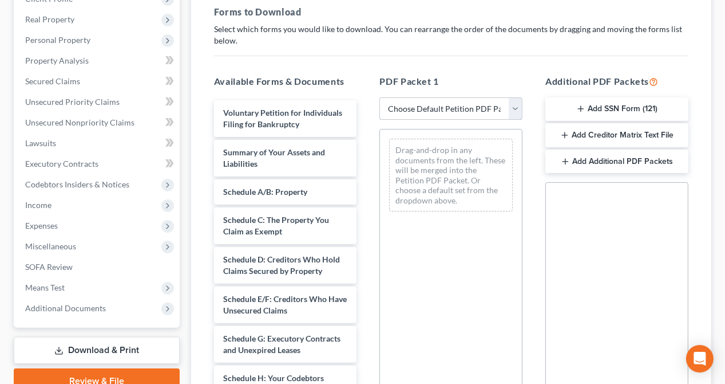
click at [518, 108] on select "Choose Default Petition PDF Packet Complete Bankruptcy Petition (all forms and …" at bounding box center [451, 108] width 143 height 23
select select "5"
click at [380, 97] on select "Choose Default Petition PDF Packet Complete Bankruptcy Petition (all forms and …" at bounding box center [451, 108] width 143 height 23
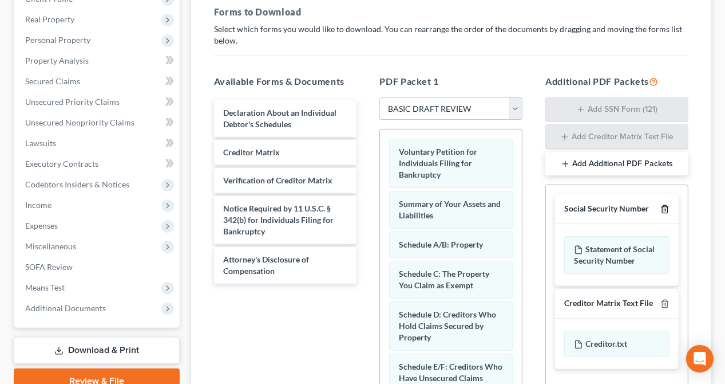
click at [665, 209] on line "button" at bounding box center [665, 210] width 0 height 2
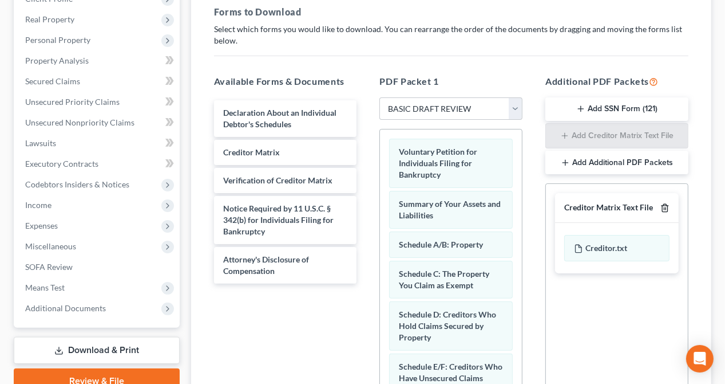
click at [667, 207] on icon "button" at bounding box center [665, 207] width 9 height 9
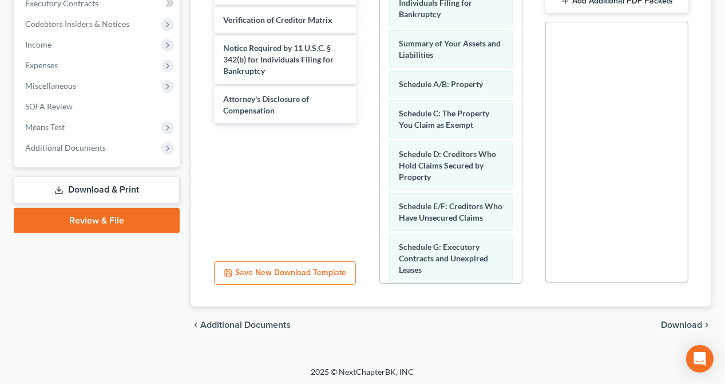
scroll to position [334, 0]
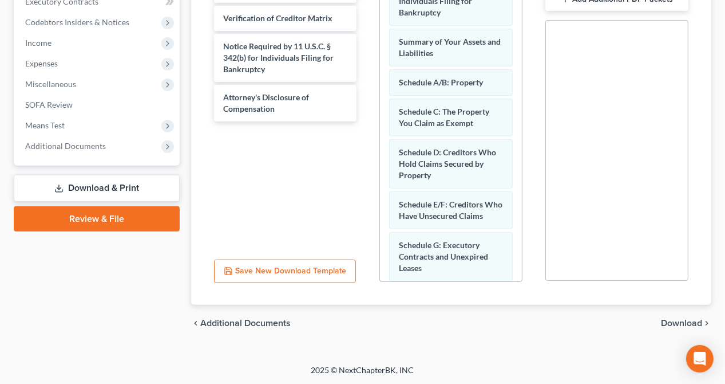
click at [687, 318] on span "Download" at bounding box center [681, 322] width 41 height 9
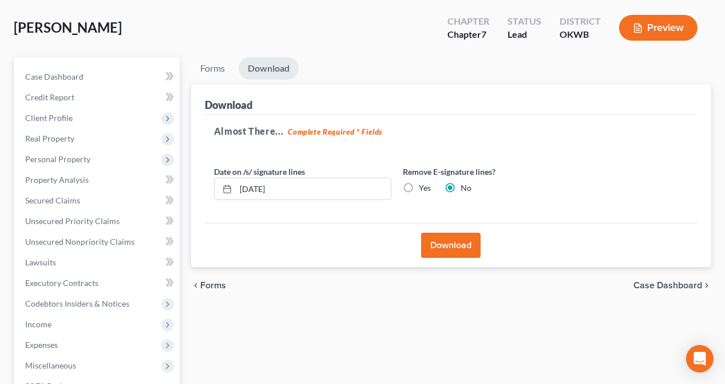
scroll to position [52, 0]
click at [419, 184] on label "Yes" at bounding box center [425, 188] width 12 height 11
click at [424, 184] on input "Yes" at bounding box center [427, 186] width 7 height 7
radio input "true"
radio input "false"
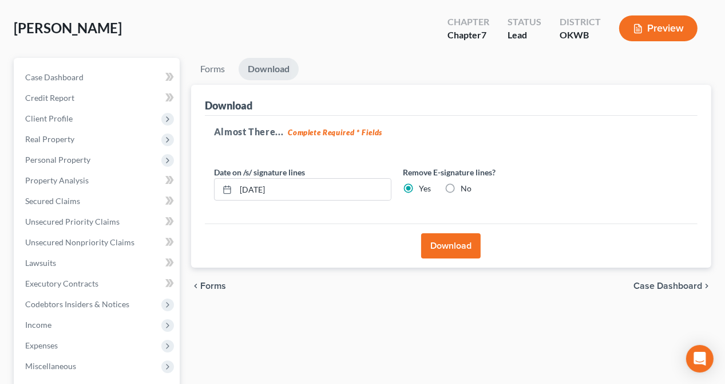
drag, startPoint x: 444, startPoint y: 247, endPoint x: 465, endPoint y: 245, distance: 20.7
click at [444, 246] on button "Download" at bounding box center [451, 245] width 60 height 25
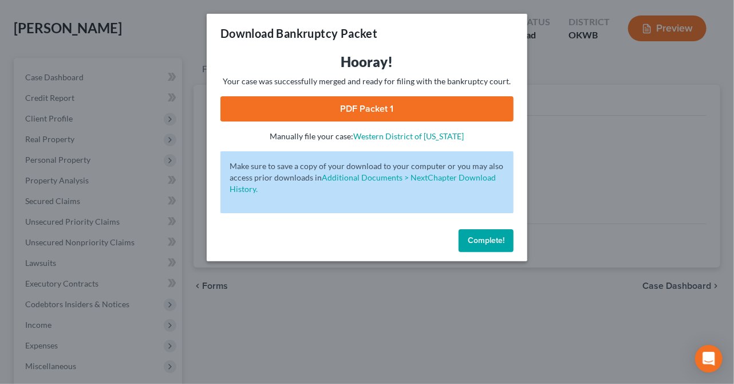
click at [369, 112] on link "PDF Packet 1" at bounding box center [366, 108] width 293 height 25
click at [481, 245] on button "Complete!" at bounding box center [486, 240] width 55 height 23
